Goal: Task Accomplishment & Management: Use online tool/utility

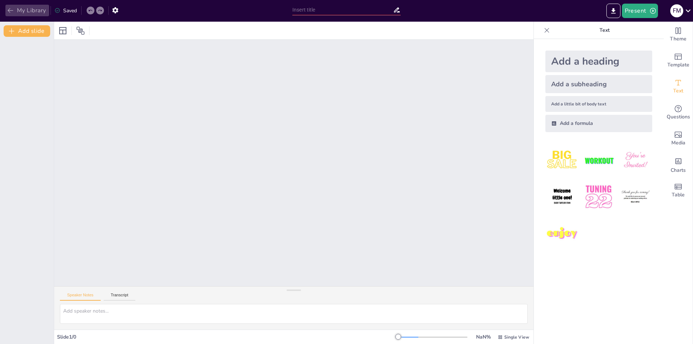
click at [11, 8] on icon "button" at bounding box center [10, 10] width 7 height 7
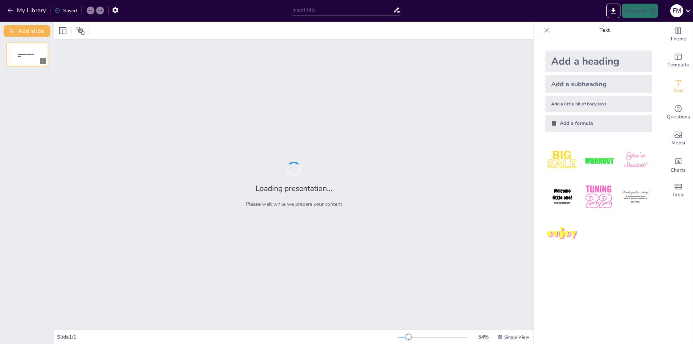
type input "Imported PTS RIGHTS.ppt"
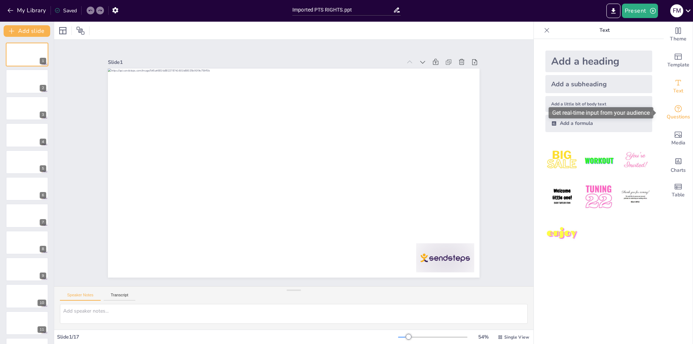
click at [674, 112] on icon "Get real-time input from your audience" at bounding box center [677, 108] width 7 height 7
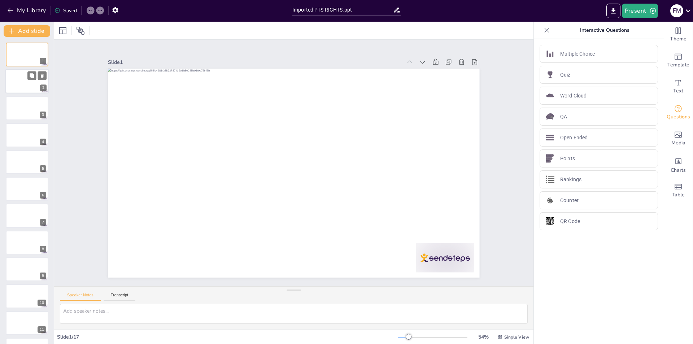
click at [31, 84] on div at bounding box center [26, 81] width 43 height 25
click at [31, 109] on div at bounding box center [26, 108] width 43 height 25
click at [27, 165] on div at bounding box center [26, 162] width 43 height 25
click at [599, 29] on p "Interactive Questions" at bounding box center [605, 30] width 104 height 17
click at [598, 29] on p "Interactive Questions" at bounding box center [605, 30] width 104 height 17
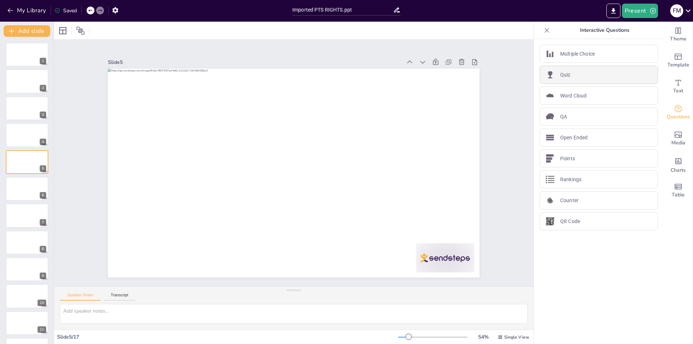
click at [565, 78] on div "Quiz" at bounding box center [599, 75] width 118 height 18
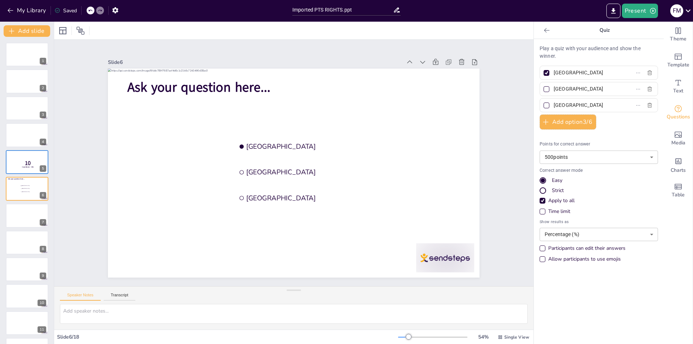
click at [98, 10] on div at bounding box center [100, 10] width 8 height 8
click at [90, 9] on icon at bounding box center [90, 10] width 4 height 4
click at [99, 9] on icon at bounding box center [100, 10] width 4 height 4
click at [193, 82] on span "Ask your question here..." at bounding box center [217, 69] width 144 height 47
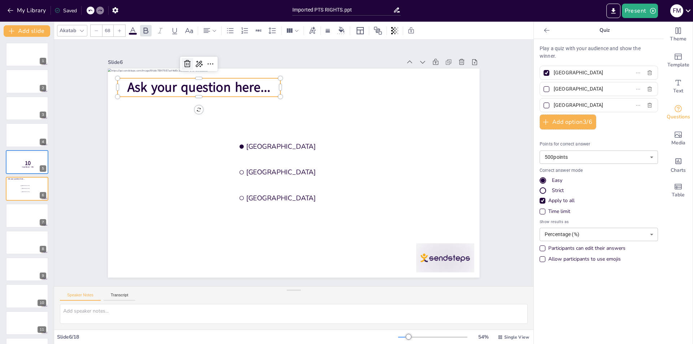
click at [231, 35] on icon at bounding box center [237, 29] width 12 height 12
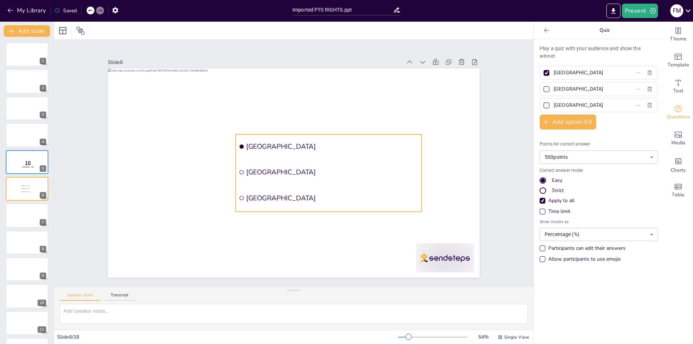
click at [269, 148] on span "Amsterdam" at bounding box center [334, 150] width 172 height 27
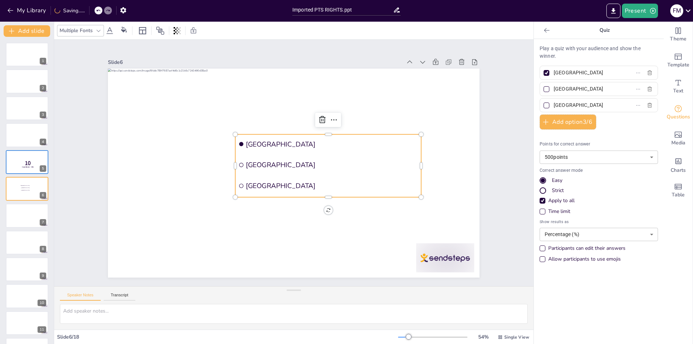
click at [236, 132] on div at bounding box center [239, 128] width 6 height 6
click at [326, 122] on icon at bounding box center [331, 127] width 10 height 10
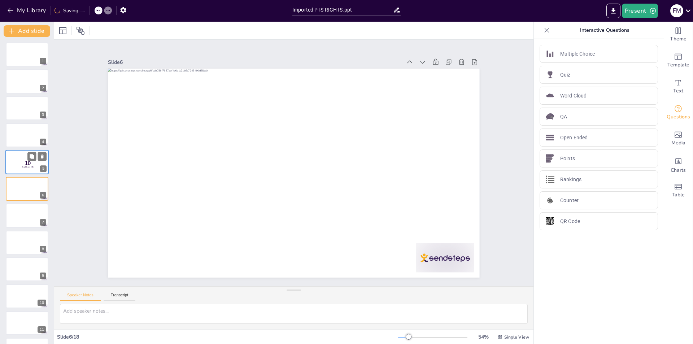
click at [39, 162] on div at bounding box center [26, 162] width 43 height 25
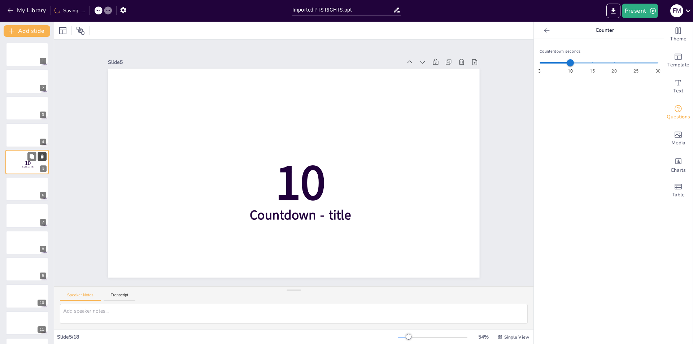
click at [42, 157] on icon at bounding box center [42, 156] width 3 height 4
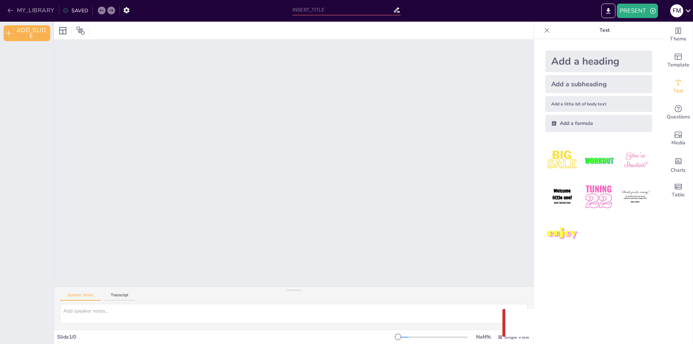
click at [10, 11] on icon "button" at bounding box center [10, 10] width 7 height 7
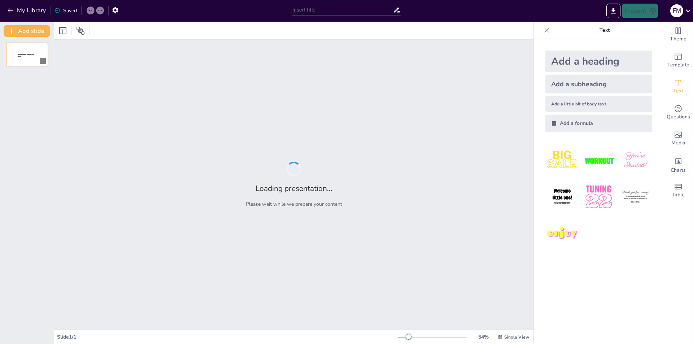
type input "New Sendsteps"
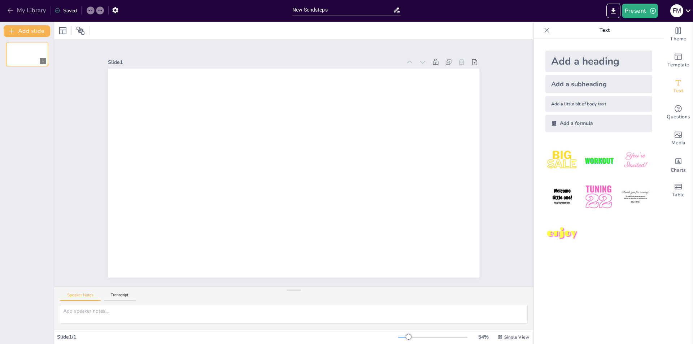
click at [13, 11] on icon "button" at bounding box center [10, 10] width 7 height 7
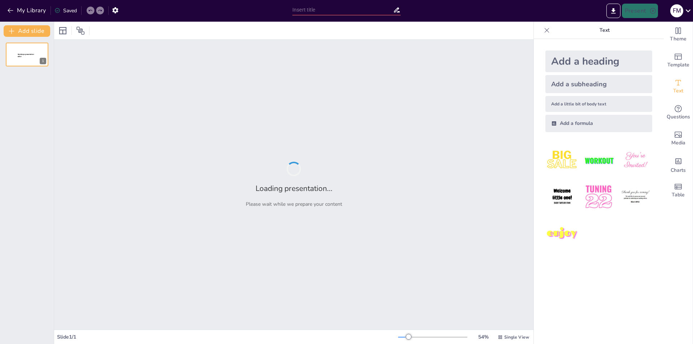
type input "Imported PTS RIGHTS.ppt"
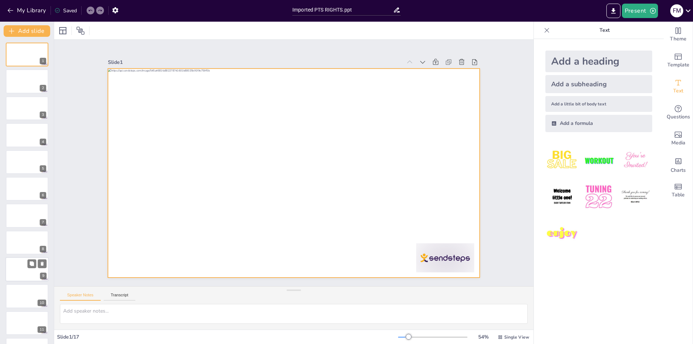
click at [32, 287] on button at bounding box center [31, 290] width 9 height 9
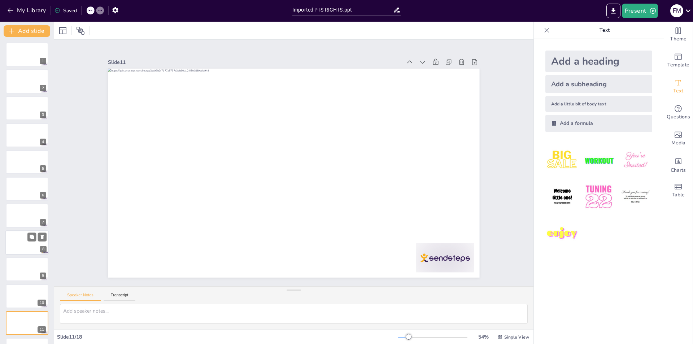
click at [24, 236] on div at bounding box center [26, 242] width 43 height 25
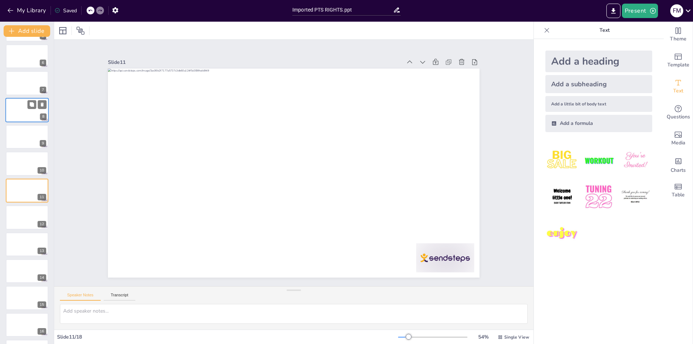
click at [23, 109] on div at bounding box center [26, 110] width 43 height 25
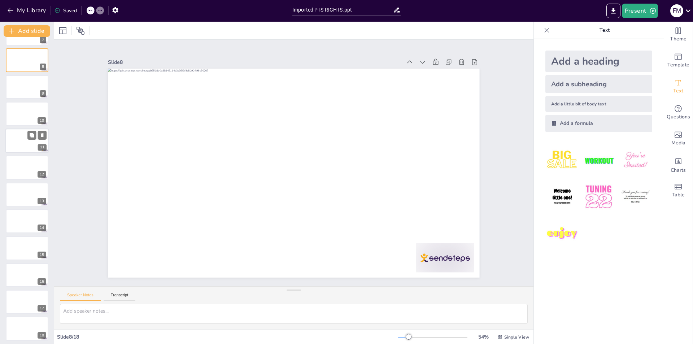
scroll to position [185, 0]
click at [26, 331] on div at bounding box center [26, 326] width 43 height 25
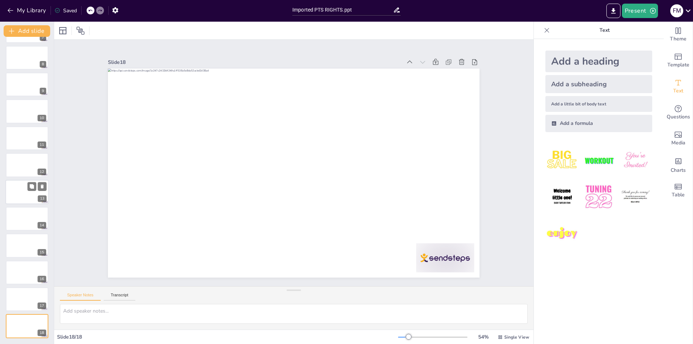
click at [23, 195] on div at bounding box center [26, 192] width 43 height 25
click at [416, 315] on icon at bounding box center [412, 319] width 8 height 8
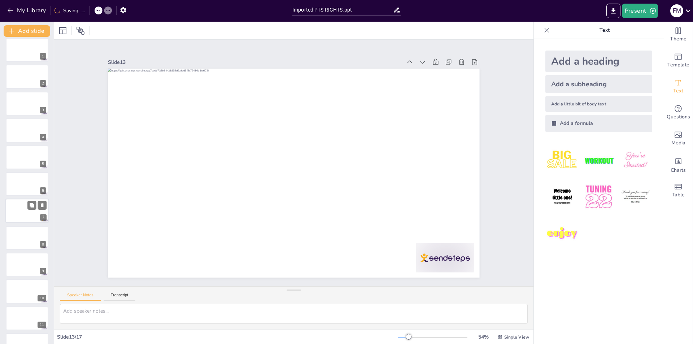
scroll to position [0, 0]
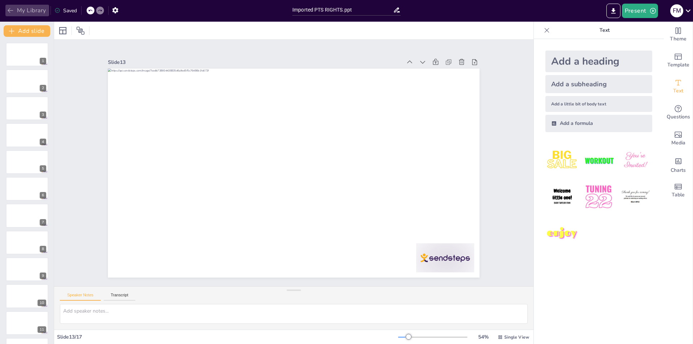
click at [9, 9] on icon "button" at bounding box center [10, 10] width 7 height 7
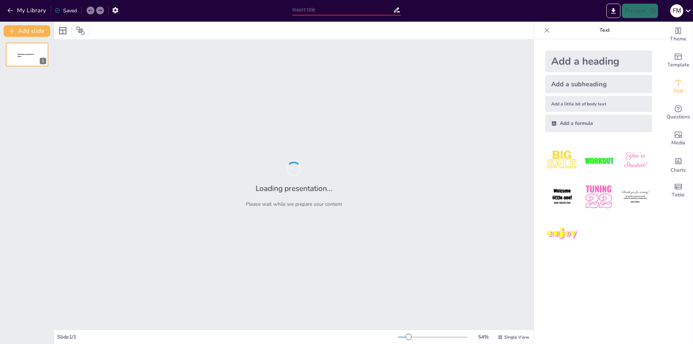
type input "Imported PTS RIGHTS.ppt"
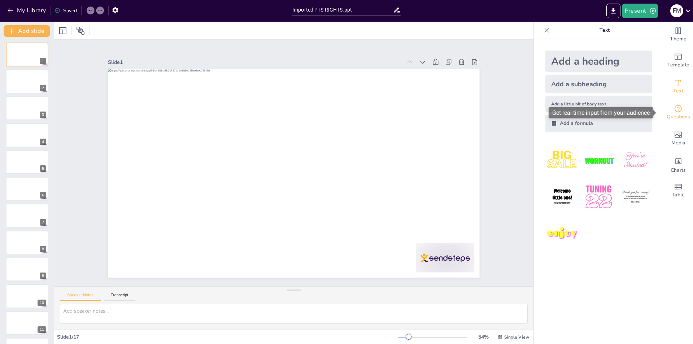
click at [674, 111] on icon "Get real-time input from your audience" at bounding box center [678, 108] width 9 height 9
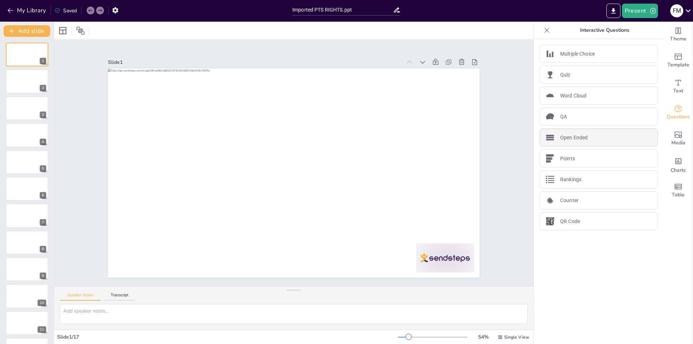
click at [574, 136] on p "Open Ended" at bounding box center [573, 138] width 27 height 8
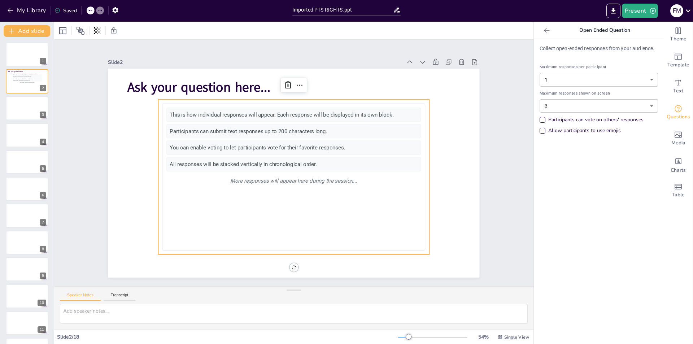
click at [543, 30] on icon at bounding box center [546, 30] width 7 height 7
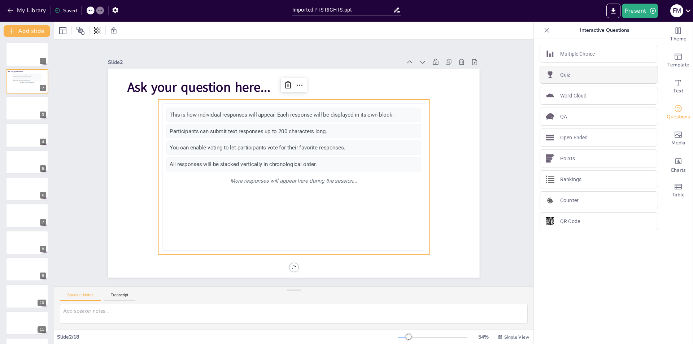
click at [571, 76] on div "Quiz" at bounding box center [599, 75] width 118 height 18
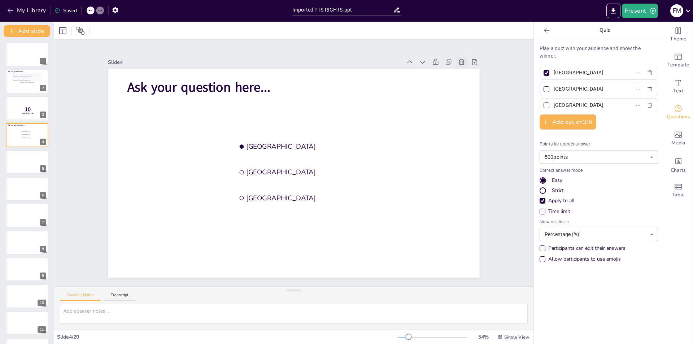
click at [461, 254] on icon at bounding box center [465, 258] width 8 height 8
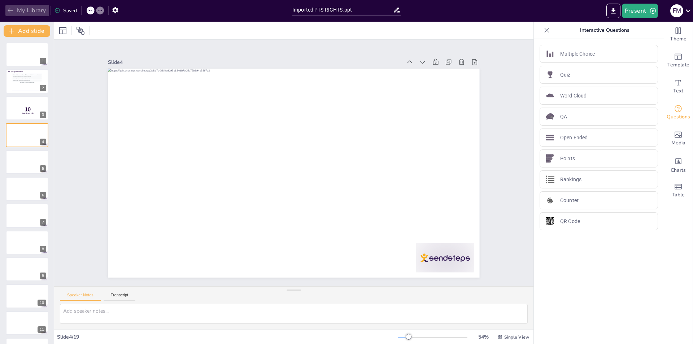
click at [13, 12] on icon "button" at bounding box center [10, 10] width 7 height 7
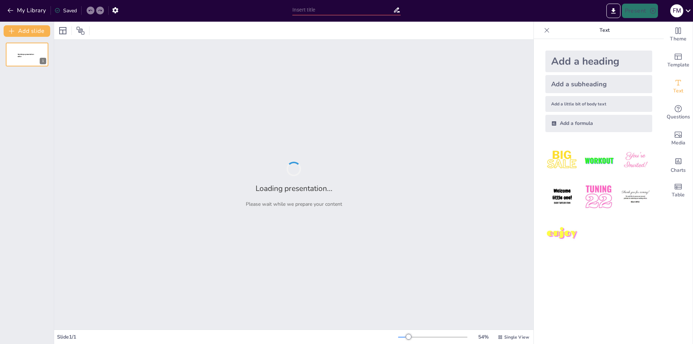
type input "Imported PTS RIGHTS.ppt"
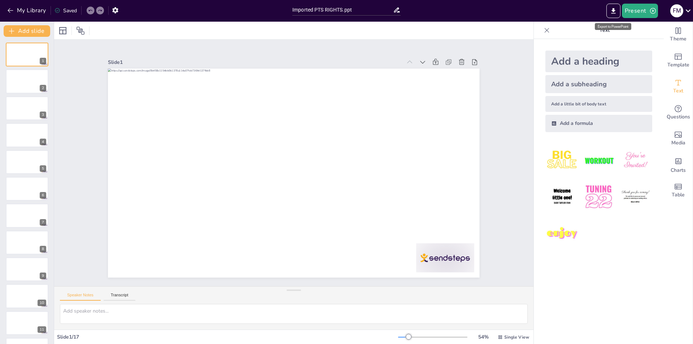
click at [611, 27] on div "Export to PowerPoint" at bounding box center [613, 26] width 36 height 7
click at [608, 26] on div "Export to PowerPoint" at bounding box center [613, 26] width 36 height 7
click at [613, 9] on icon "Export to PowerPoint" at bounding box center [614, 11] width 8 height 8
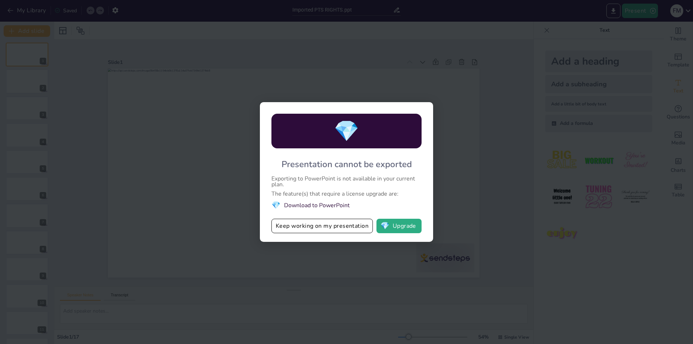
click at [463, 153] on div "💎 Presentation cannot be exported Exporting to PowerPoint is not available in y…" at bounding box center [346, 172] width 693 height 344
click at [459, 144] on div "💎 Presentation cannot be exported Exporting to PowerPoint is not available in y…" at bounding box center [346, 172] width 693 height 344
click at [331, 226] on button "Keep working on my presentation" at bounding box center [321, 226] width 101 height 14
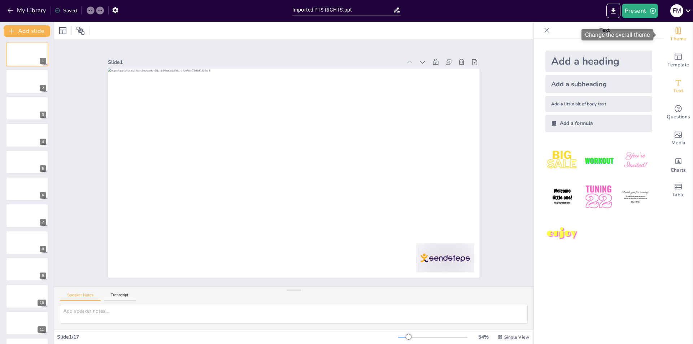
click at [673, 37] on span "Theme" at bounding box center [678, 39] width 17 height 8
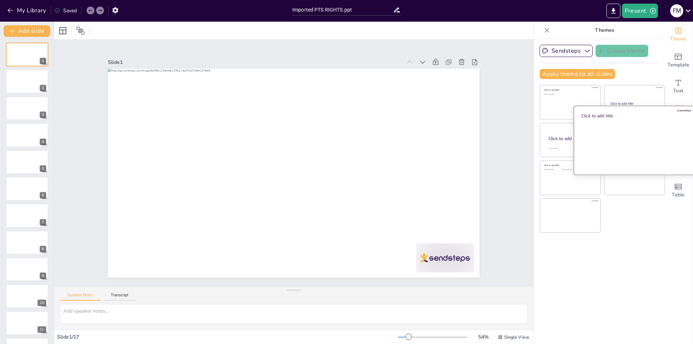
click at [576, 106] on div "Click to add title" at bounding box center [634, 140] width 121 height 68
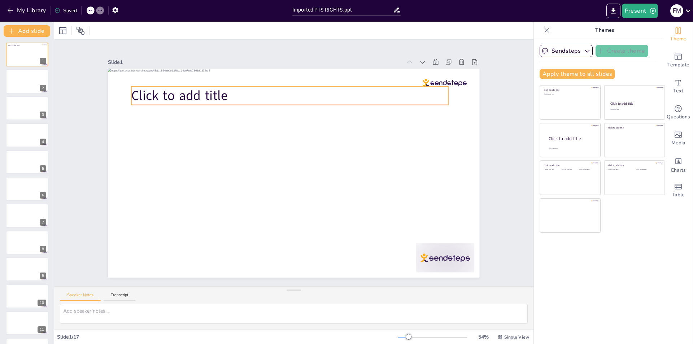
click at [181, 87] on span "Click to add title" at bounding box center [205, 63] width 97 height 47
click at [257, 93] on p "Click to add title" at bounding box center [330, 106] width 267 height 201
click at [325, 73] on icon at bounding box center [331, 79] width 12 height 12
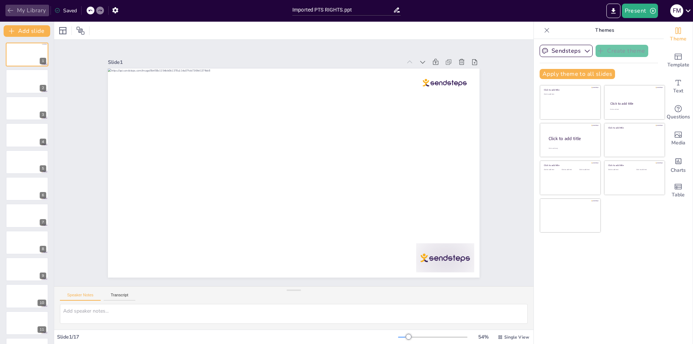
click at [14, 10] on button "My Library" at bounding box center [27, 11] width 44 height 12
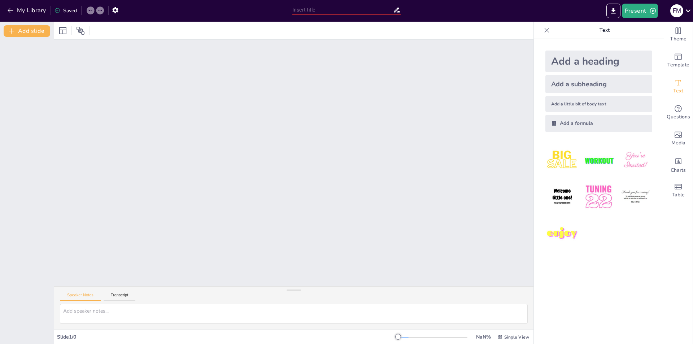
click at [339, 8] on input "text" at bounding box center [342, 10] width 101 height 10
click at [32, 10] on button "My Library" at bounding box center [27, 11] width 44 height 12
click at [387, 9] on input "text" at bounding box center [342, 10] width 101 height 10
click at [28, 8] on button "My Library" at bounding box center [27, 11] width 44 height 12
click at [8, 12] on icon "button" at bounding box center [10, 10] width 7 height 7
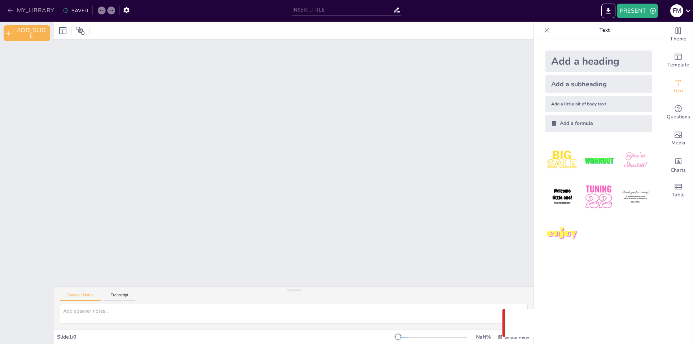
click at [7, 9] on button "MY_LIBRARY" at bounding box center [31, 11] width 52 height 12
click at [21, 9] on button "My Library" at bounding box center [27, 11] width 44 height 12
